Goal: Transaction & Acquisition: Purchase product/service

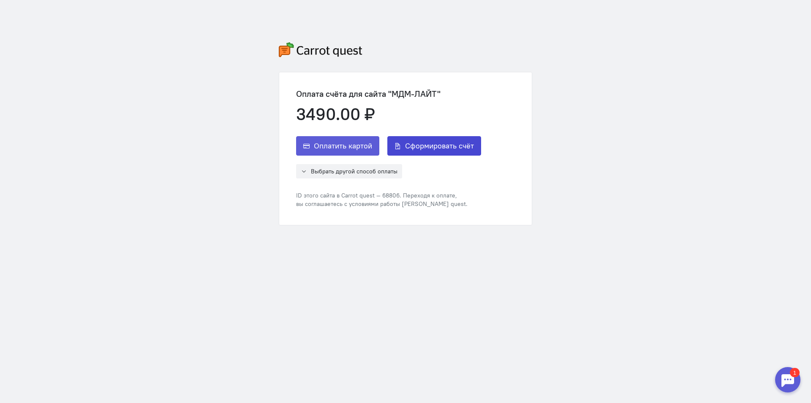
click at [442, 148] on span "Сформировать счёт" at bounding box center [439, 146] width 69 height 10
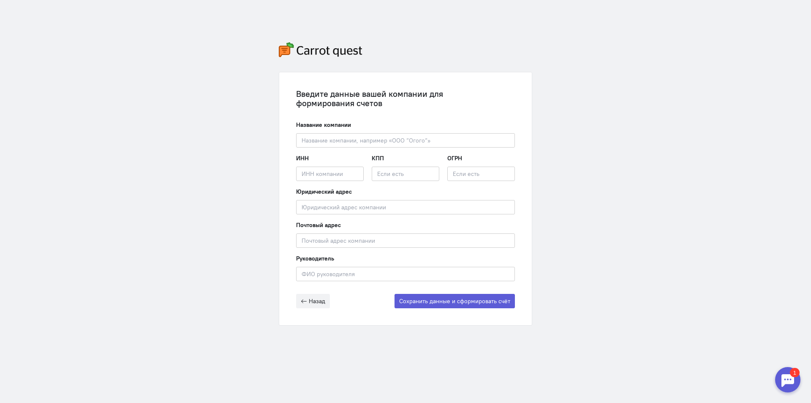
click at [347, 133] on div "Название компании Введите название компании" at bounding box center [405, 133] width 219 height 27
click at [381, 141] on input "text" at bounding box center [405, 140] width 219 height 14
click at [382, 140] on input "text" at bounding box center [405, 140] width 219 height 14
paste input ".btn_accent"
type input ".btn_accent"
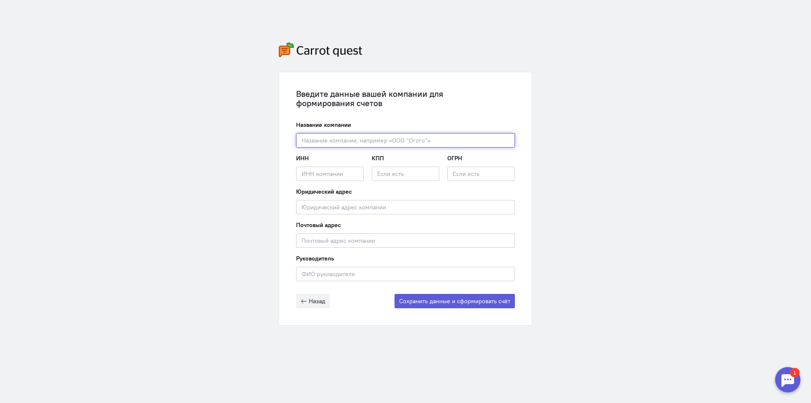
click at [393, 137] on input "text" at bounding box center [405, 140] width 219 height 14
paste input "ООО «МДМ-Лайт»"
type input "ООО «МДМ-Лайт»"
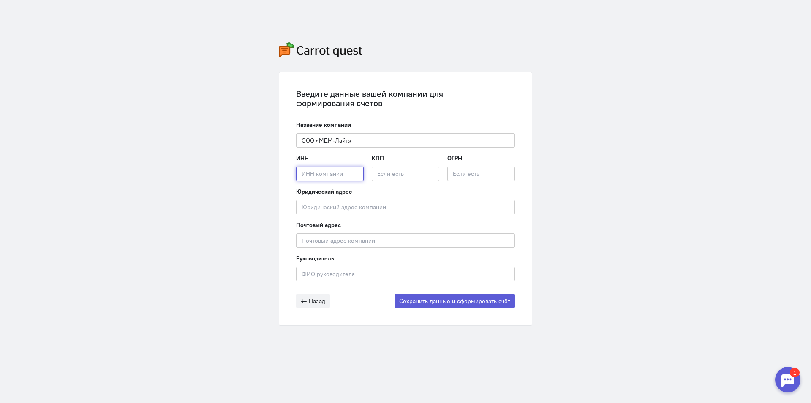
drag, startPoint x: 321, startPoint y: 169, endPoint x: 315, endPoint y: 169, distance: 5.9
click at [321, 169] on input "text" at bounding box center [330, 173] width 68 height 14
paste input "7715590865"
type input "7715590865"
drag, startPoint x: 406, startPoint y: 177, endPoint x: 402, endPoint y: 177, distance: 4.2
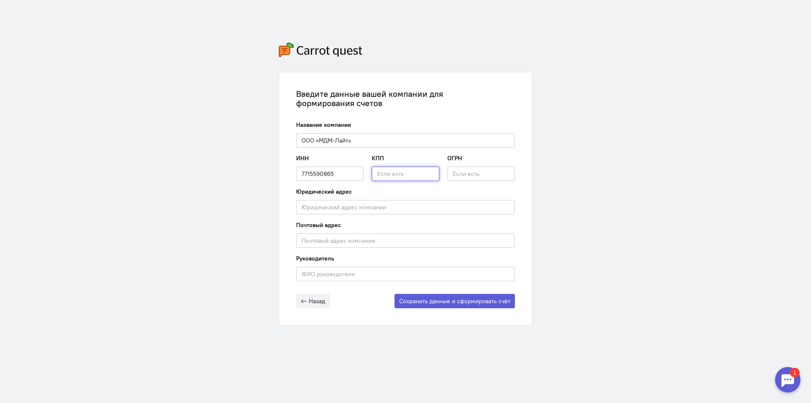
click at [406, 177] on input "text" at bounding box center [406, 173] width 68 height 14
paste input "502901001"
type input "502901001"
click at [475, 174] on input "text" at bounding box center [481, 173] width 68 height 14
paste input "1067746252375"
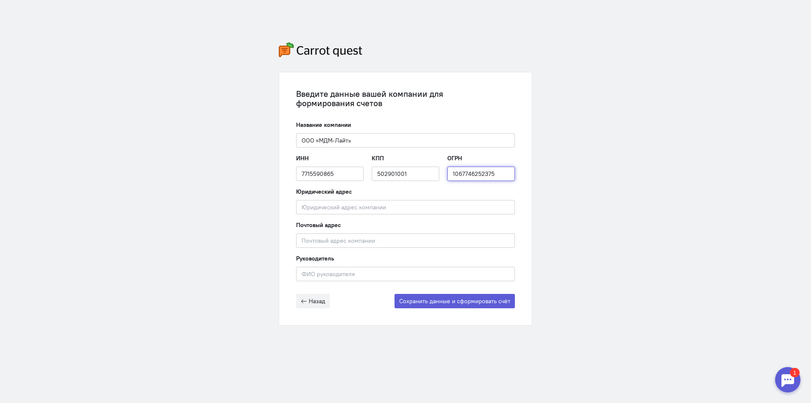
type input "1067746252375"
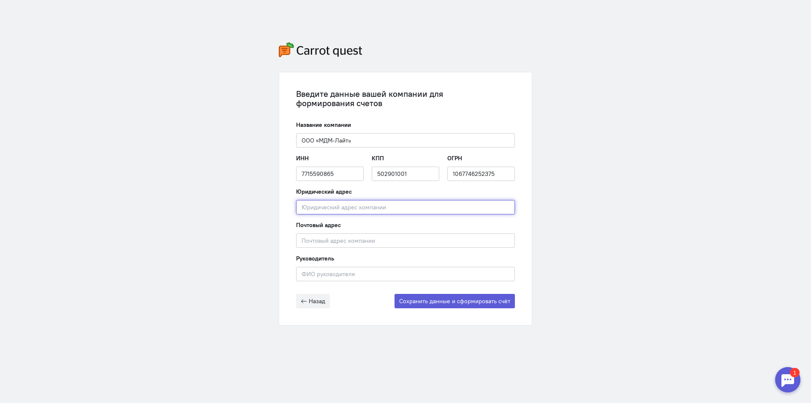
drag, startPoint x: 422, startPoint y: 212, endPoint x: 414, endPoint y: 207, distance: 9.7
click at [422, 212] on input "text" at bounding box center [405, 207] width 219 height 14
click at [360, 207] on input "text" at bounding box center [405, 207] width 219 height 14
paste input "141011, Московская область, г.о. Мытищи, г. Мытищи, ул. 4-я Парковая, д. 1 ,пом…"
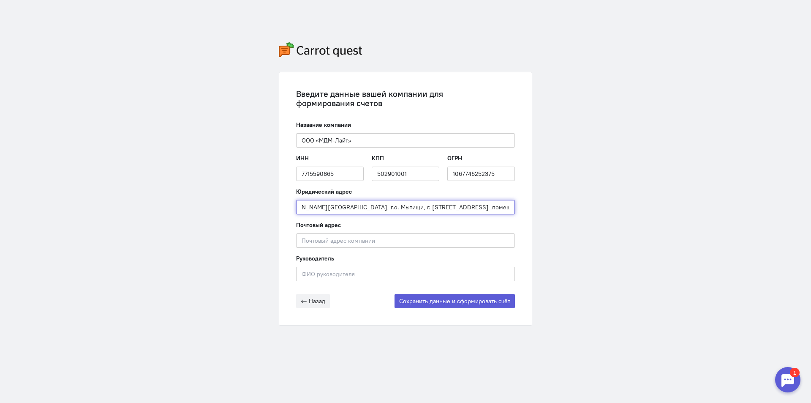
type input "141011, Московская область, г.о. Мытищи, г. Мытищи, ул. 4-я Парковая, д. 1 ,пом…"
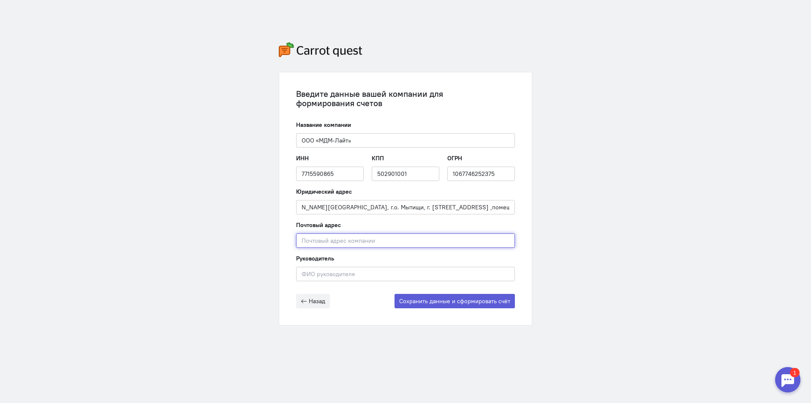
click at [318, 240] on input "text" at bounding box center [405, 240] width 219 height 14
paste input "141011, Московская область, г.о. Мытищи, г. Мытищи, ул. 4-я Парковая, д. 1 ,пом…"
type input "141011, Московская область, г.о. Мытищи, г. Мытищи, ул. 4-я Парковая, д. 1 ,пом…"
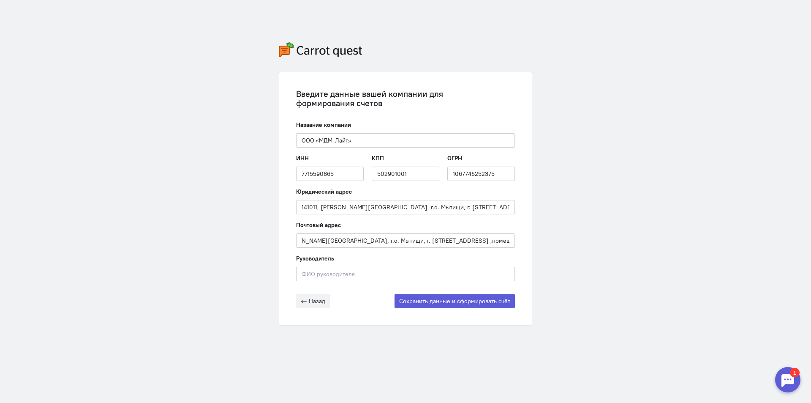
scroll to position [0, 0]
click at [347, 274] on input "text" at bounding box center [405, 274] width 219 height 14
paste input "Арутюнов Артур Саркисович"
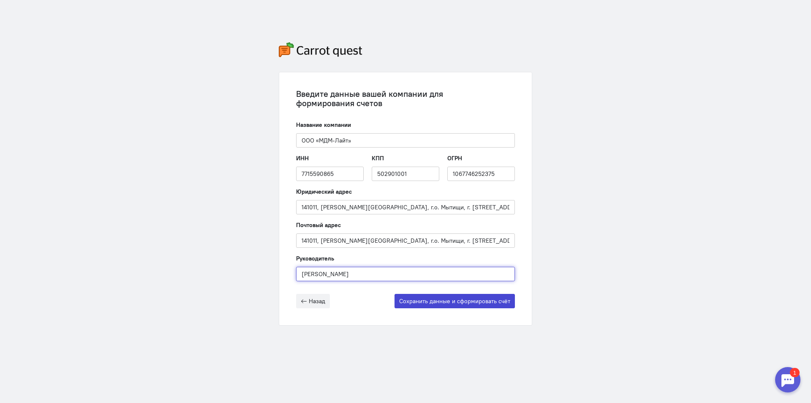
type input "Арутюнов Артур Саркисович"
click at [465, 298] on button "Сохранить данные и сформировать счёт" at bounding box center [455, 301] width 120 height 14
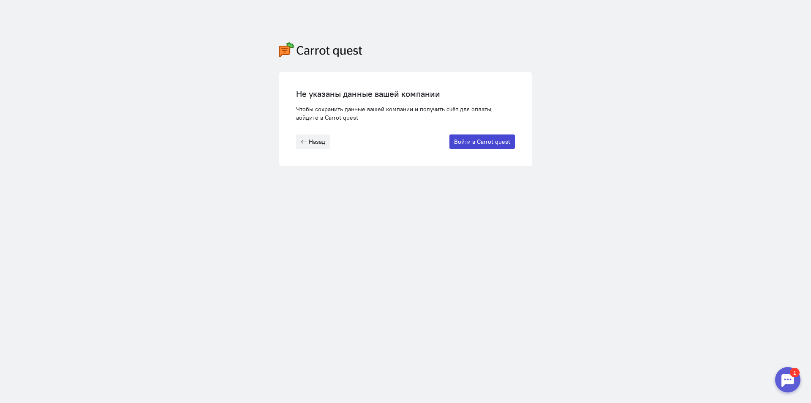
click at [469, 141] on button "Войти в Carrot quest" at bounding box center [481, 141] width 65 height 14
